Goal: Transaction & Acquisition: Book appointment/travel/reservation

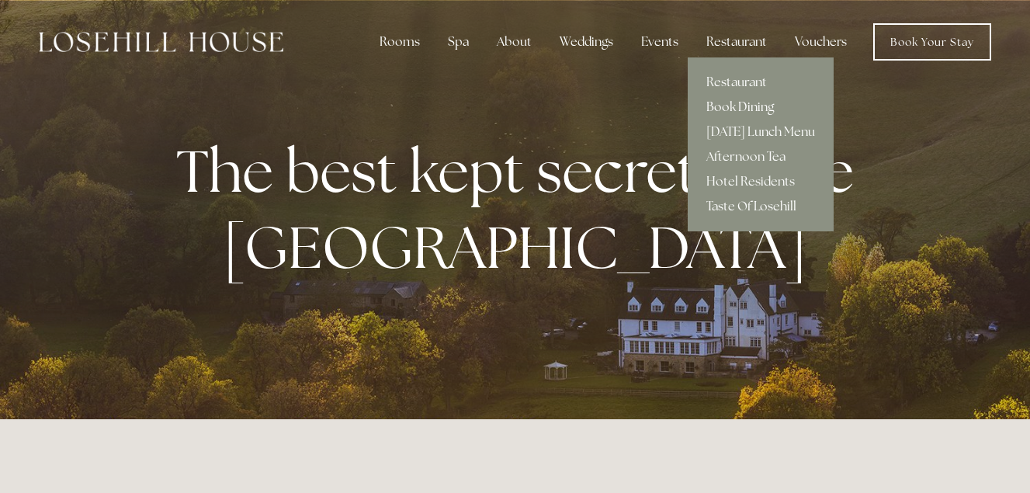
click at [731, 106] on link "Book Dining" at bounding box center [760, 107] width 146 height 25
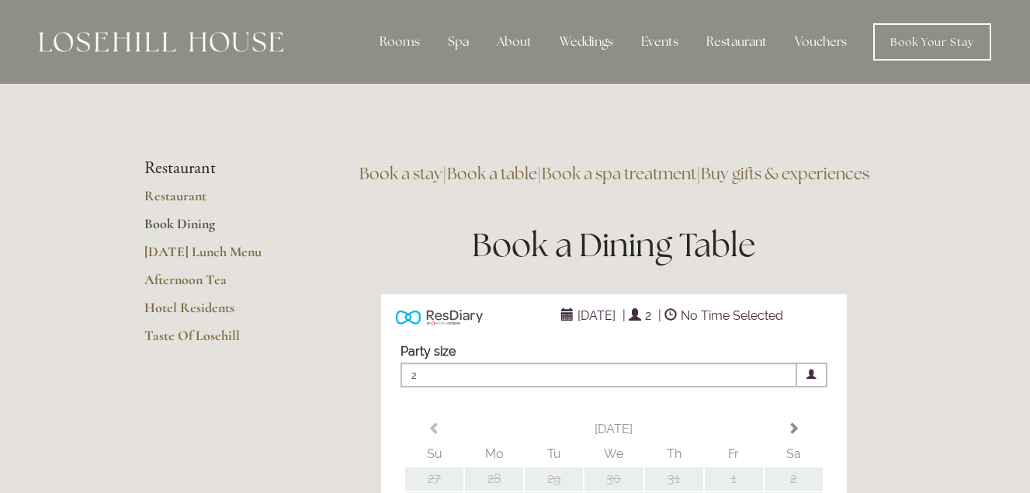
type input "Any Area"
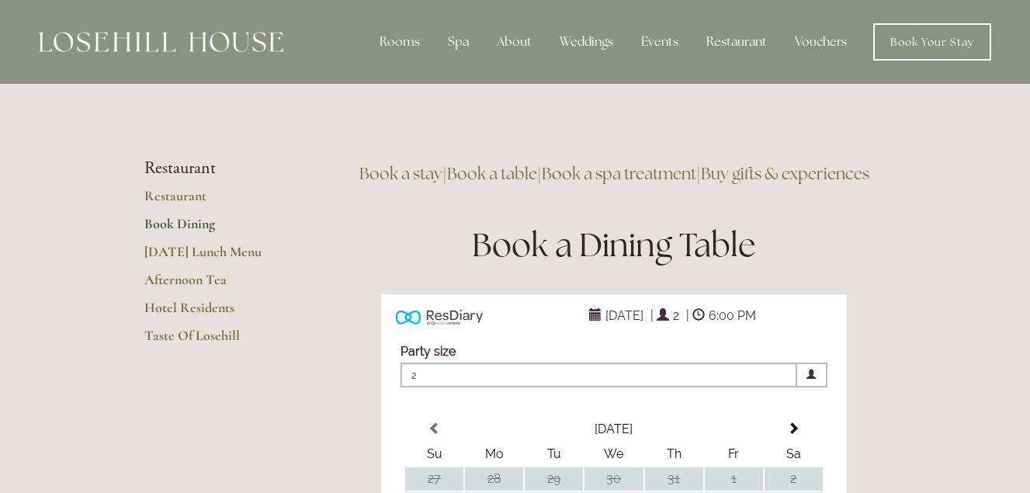
click at [193, 224] on link "Book Dining" at bounding box center [218, 229] width 148 height 28
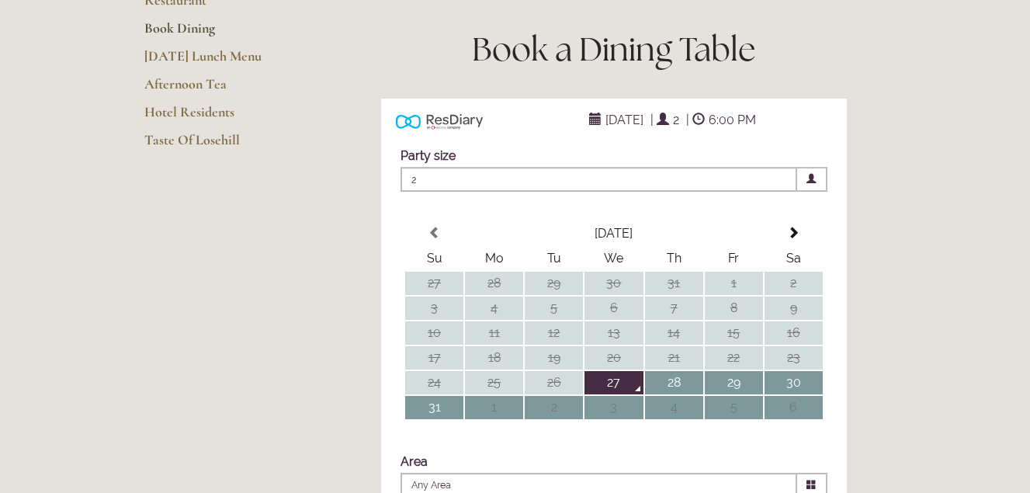
scroll to position [233, 0]
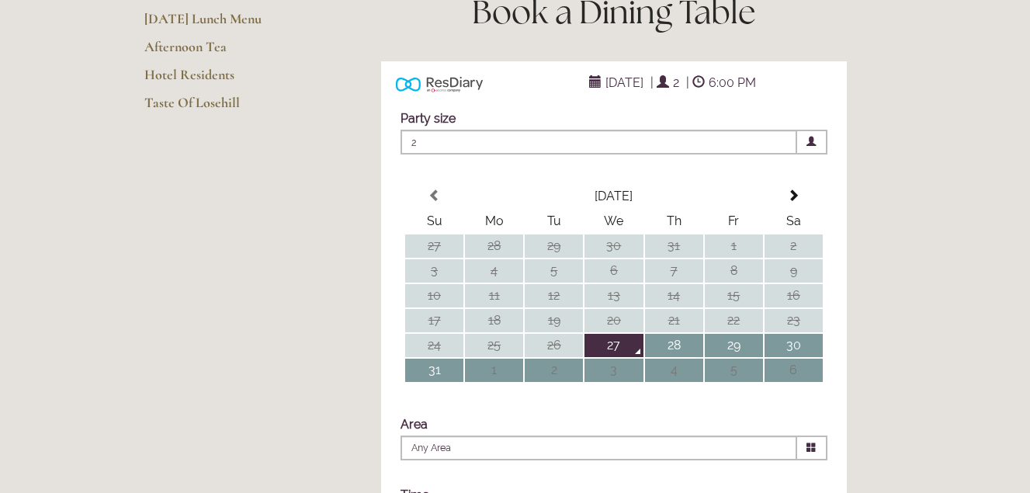
click at [817, 154] on span at bounding box center [812, 142] width 30 height 25
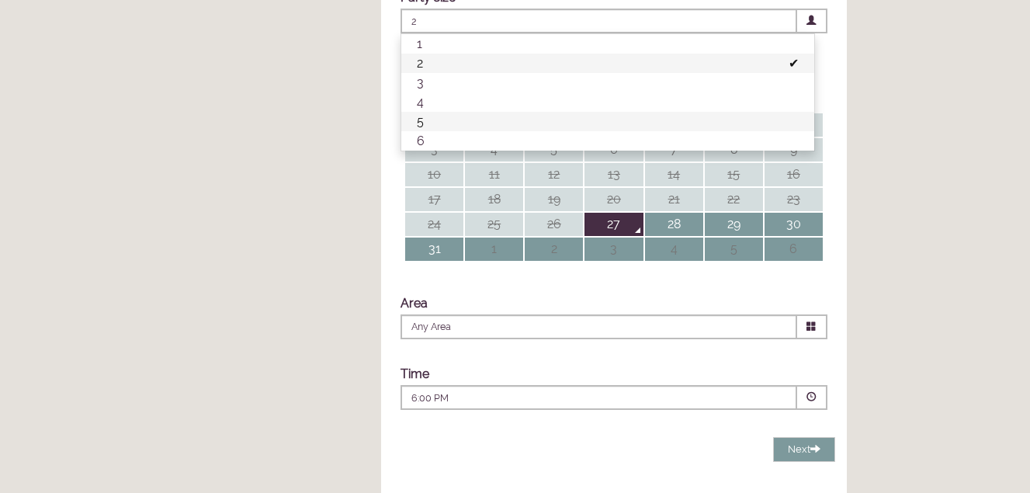
scroll to position [388, 0]
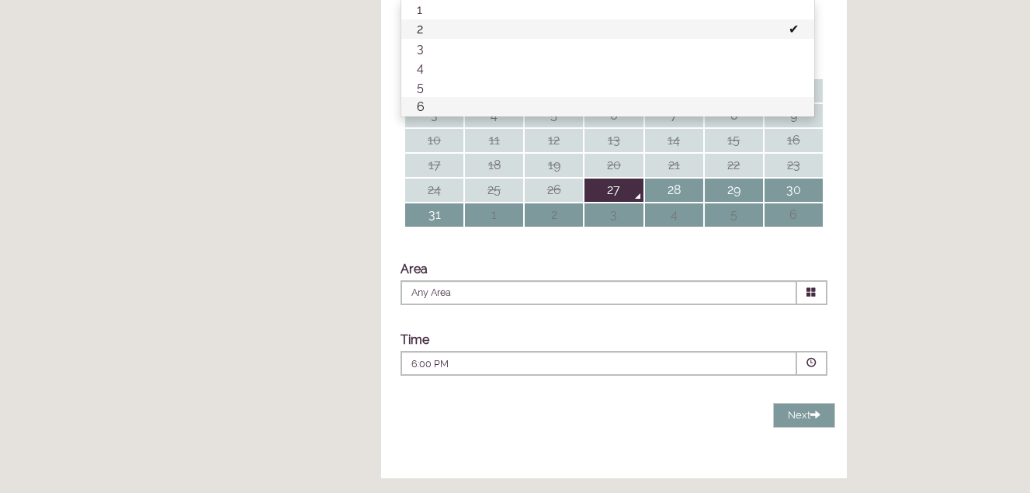
click at [804, 116] on li "6" at bounding box center [607, 106] width 413 height 19
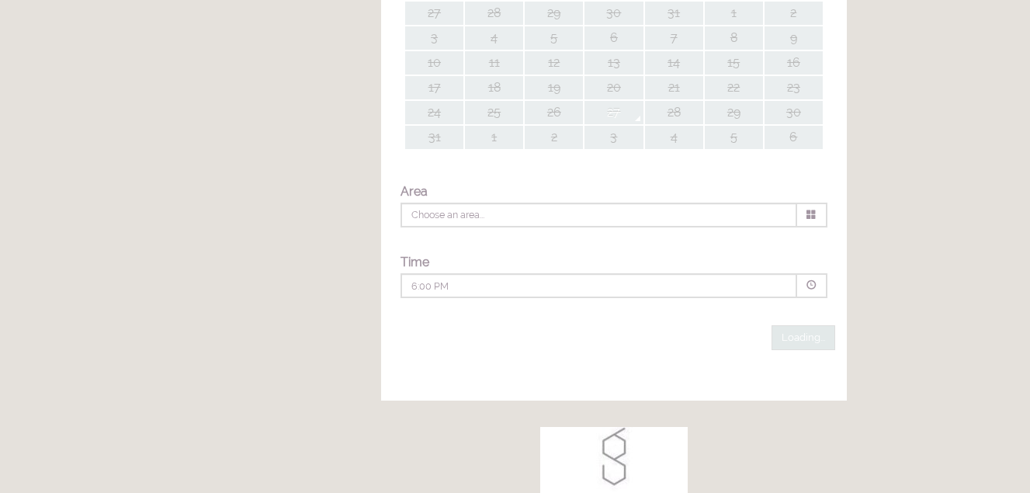
type input "Any Area"
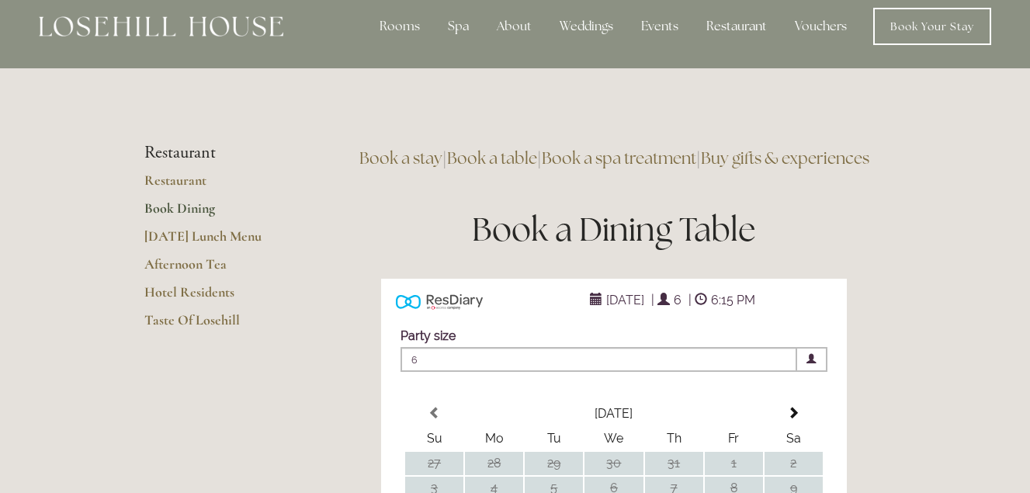
scroll to position [0, 0]
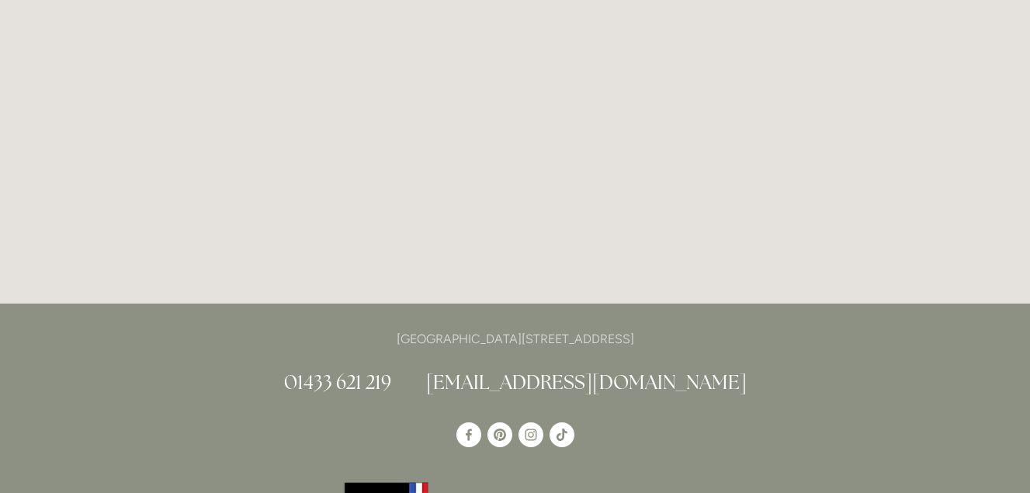
scroll to position [4112, 0]
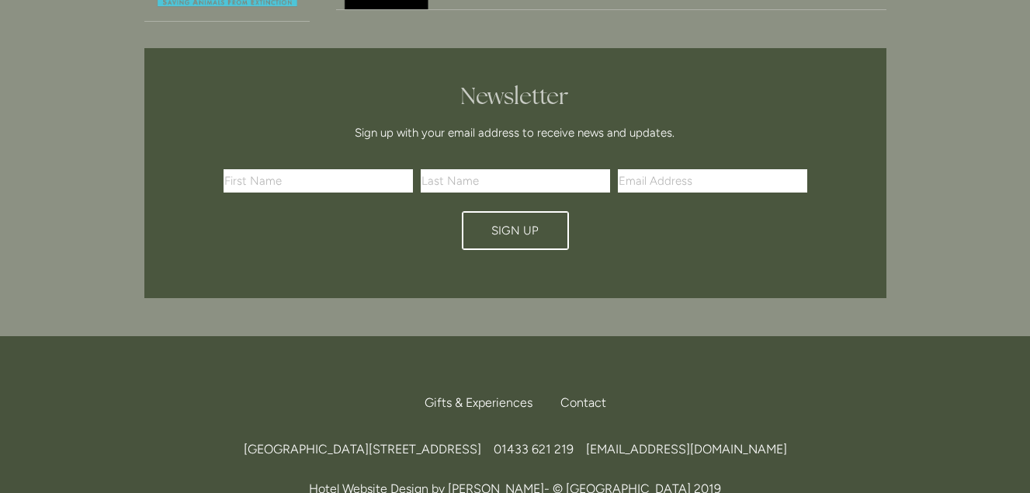
scroll to position [4648, 0]
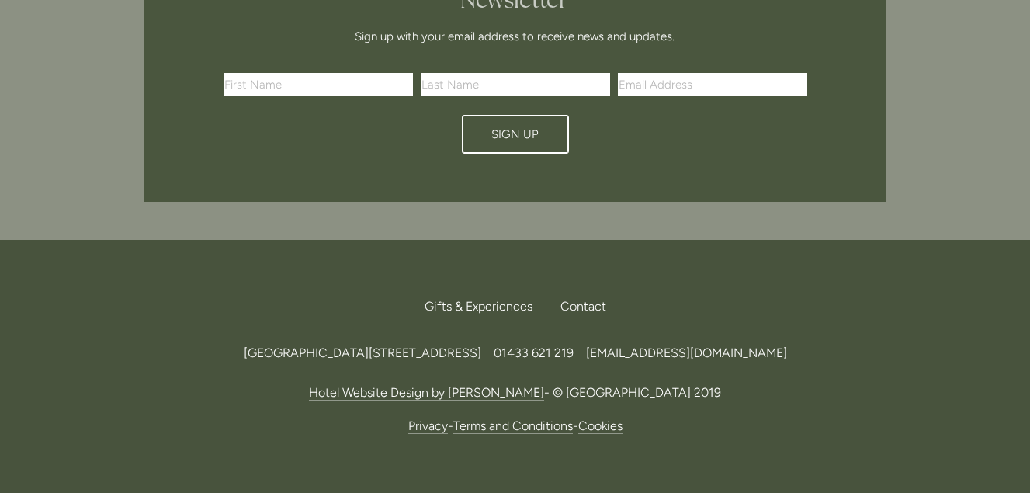
click at [765, 345] on span "[EMAIL_ADDRESS][DOMAIN_NAME]" at bounding box center [686, 352] width 201 height 15
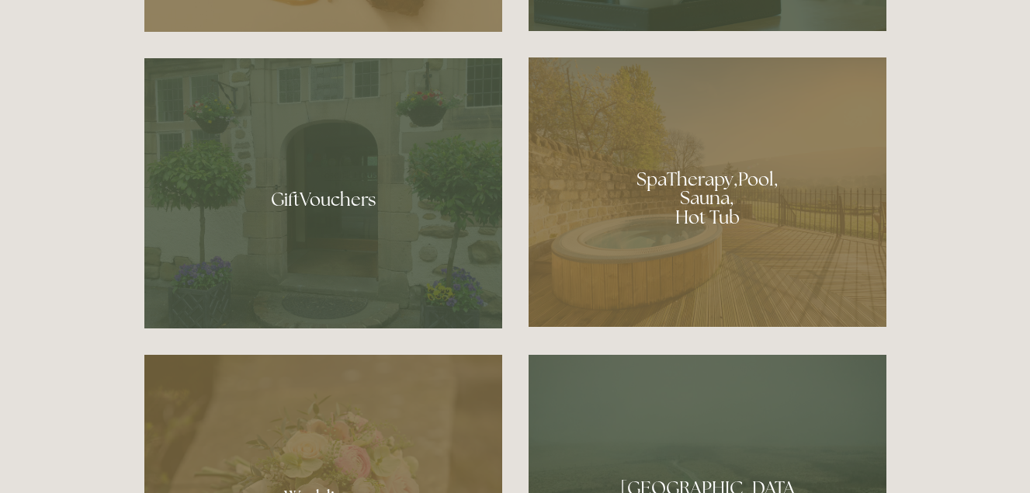
scroll to position [1312, 0]
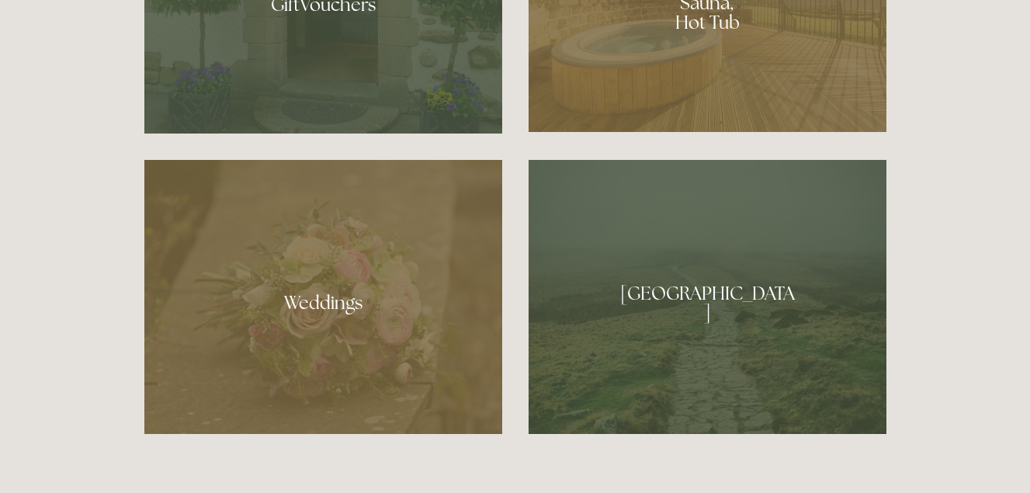
click at [732, 303] on div at bounding box center [707, 297] width 358 height 274
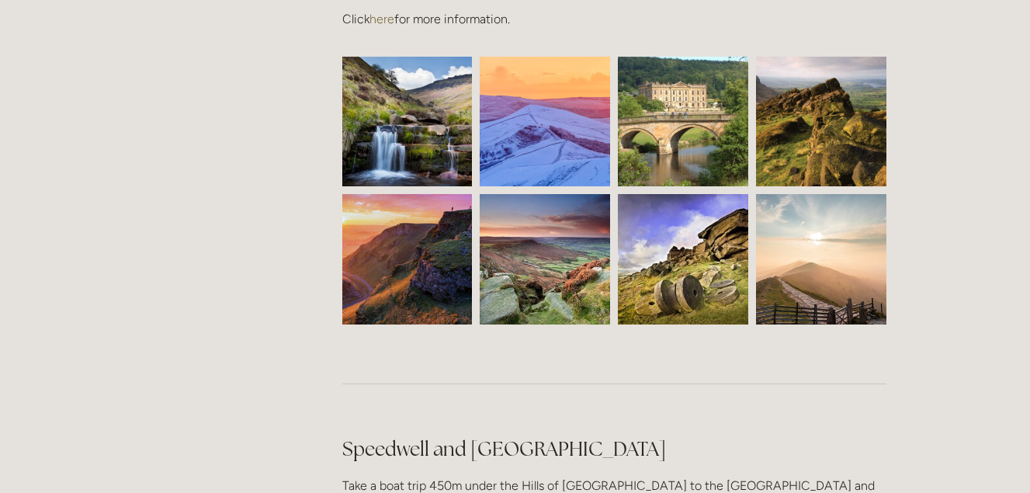
scroll to position [3569, 0]
